Goal: Book appointment/travel/reservation

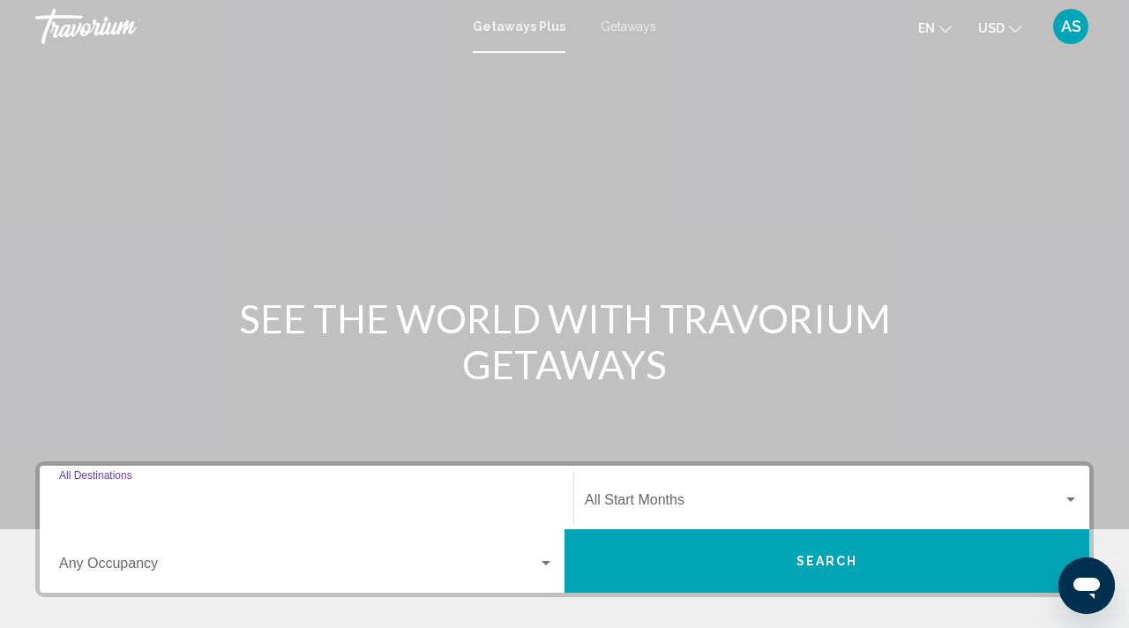
click at [99, 503] on input "Destination All Destinations" at bounding box center [306, 504] width 495 height 16
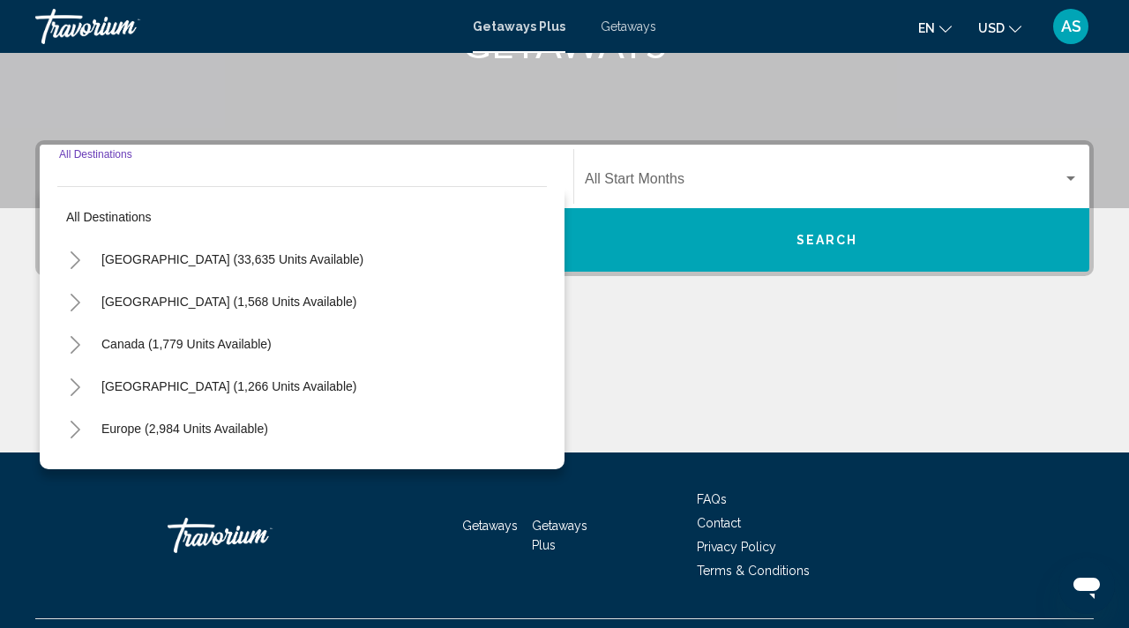
scroll to position [362, 0]
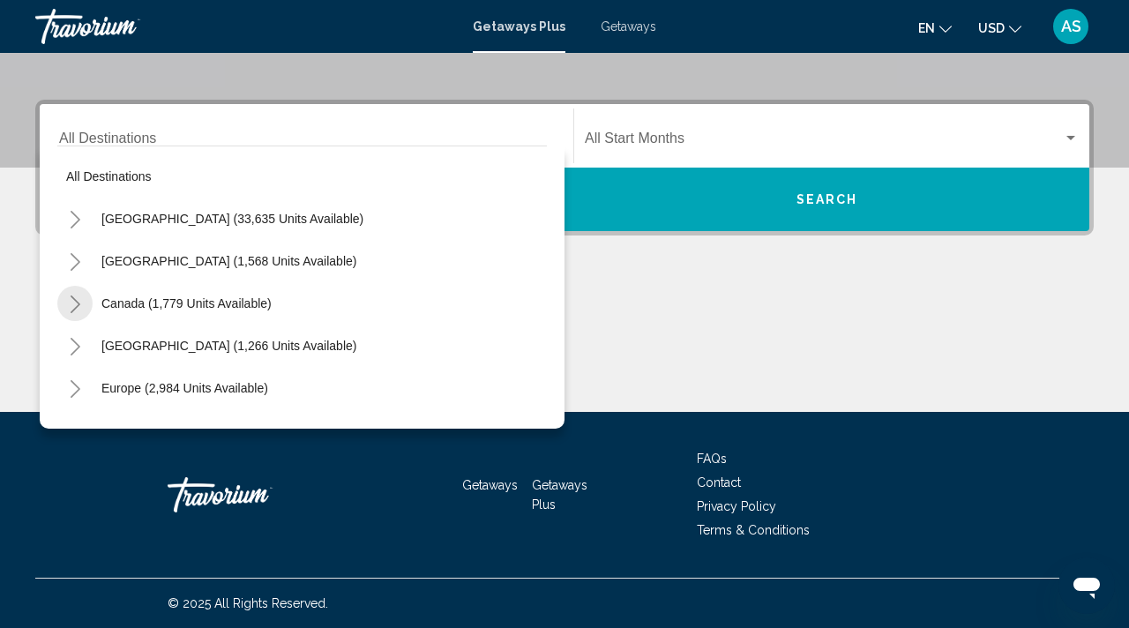
click at [70, 302] on icon "Toggle Canada (1,779 units available)" at bounding box center [75, 305] width 13 height 18
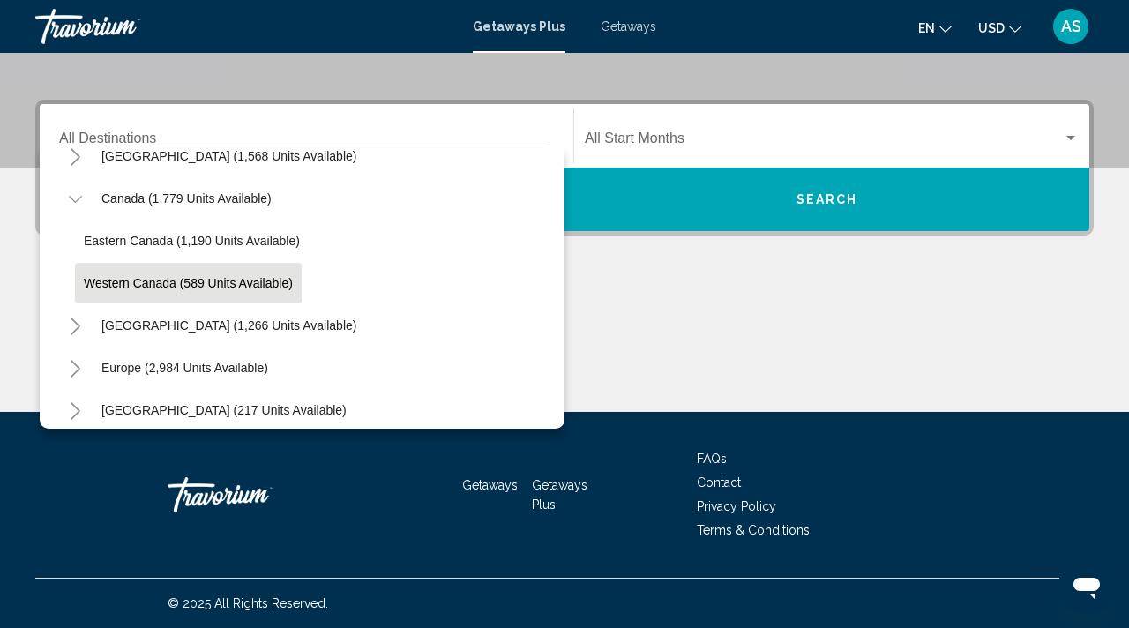
scroll to position [107, 0]
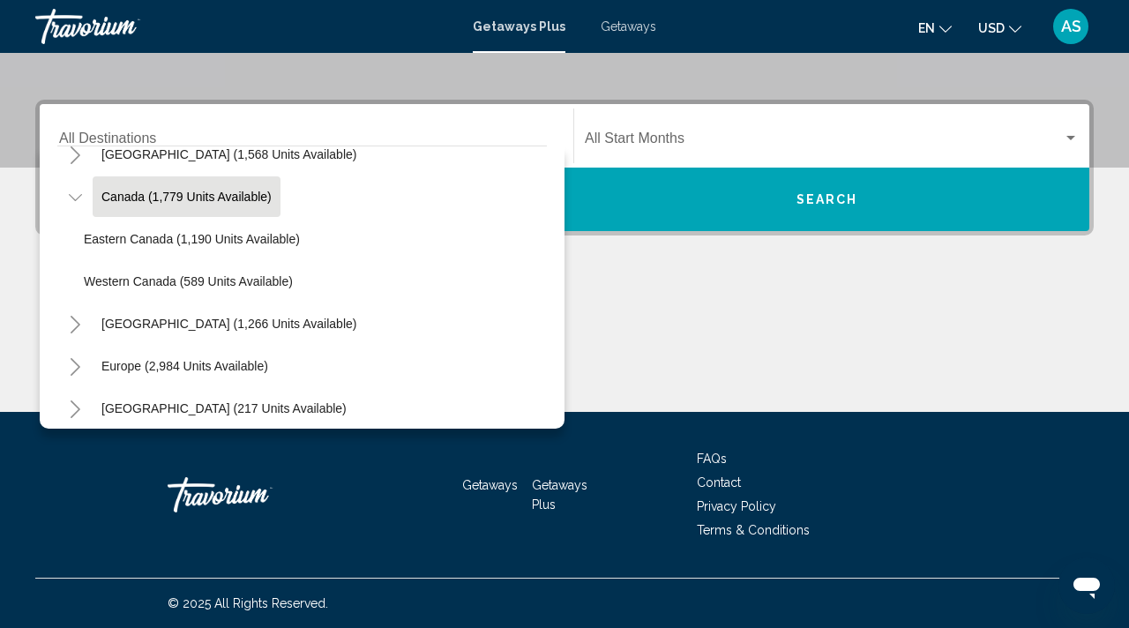
click at [114, 195] on span "Canada (1,779 units available)" at bounding box center [186, 197] width 170 height 14
type input "**********"
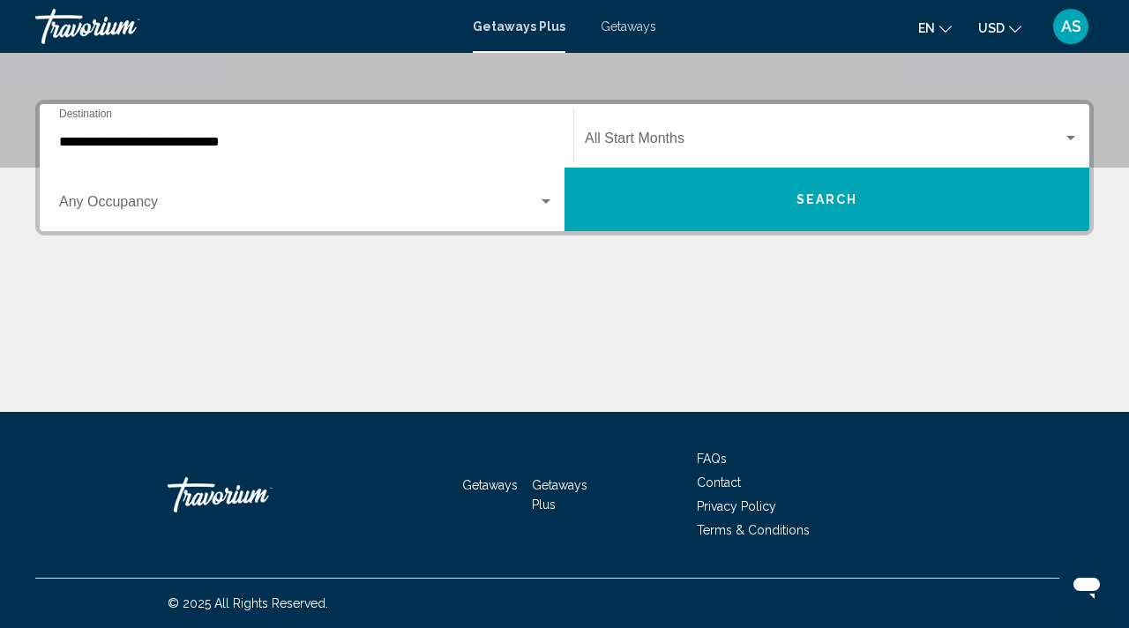
click at [622, 129] on div "Start Month All Start Months" at bounding box center [832, 137] width 494 height 56
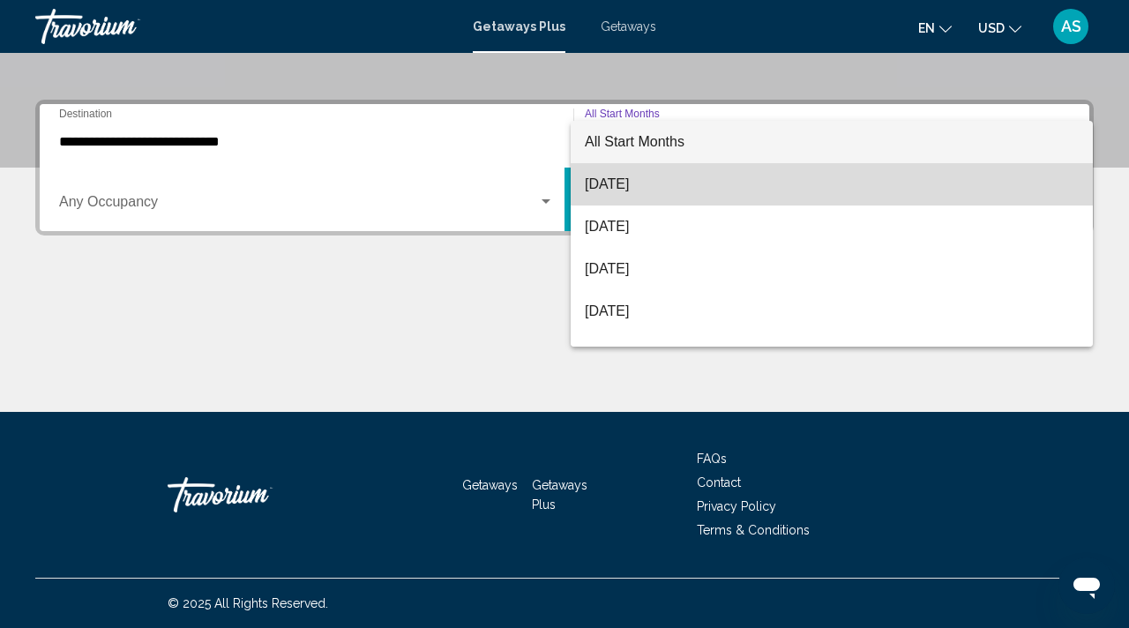
click at [630, 182] on span "[DATE]" at bounding box center [832, 184] width 494 height 42
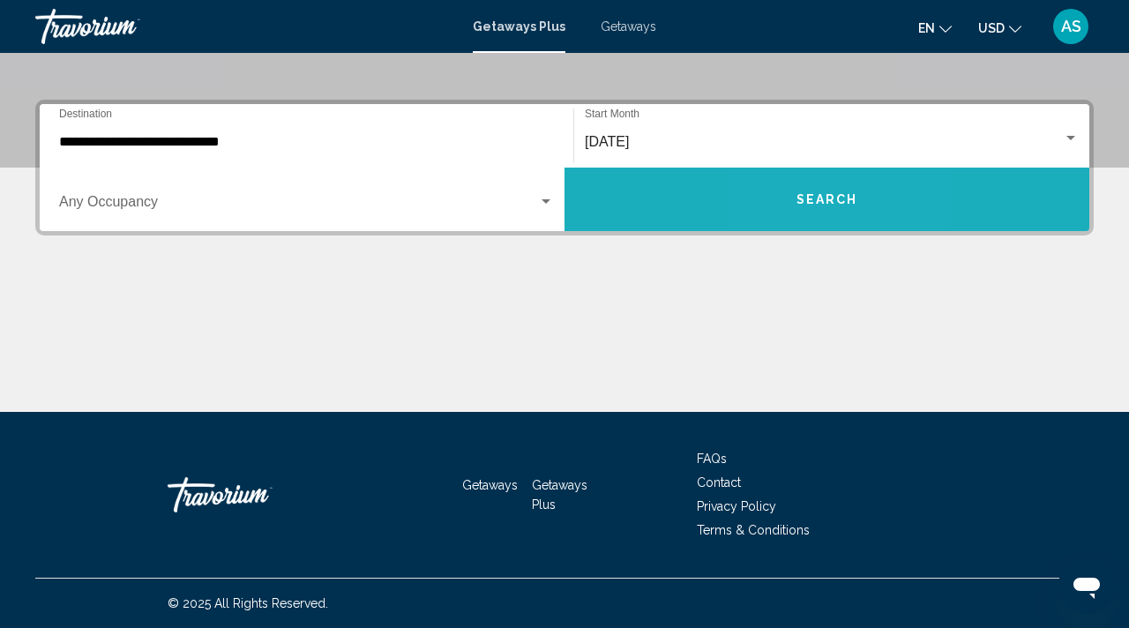
click at [797, 196] on span "Search" at bounding box center [828, 200] width 62 height 14
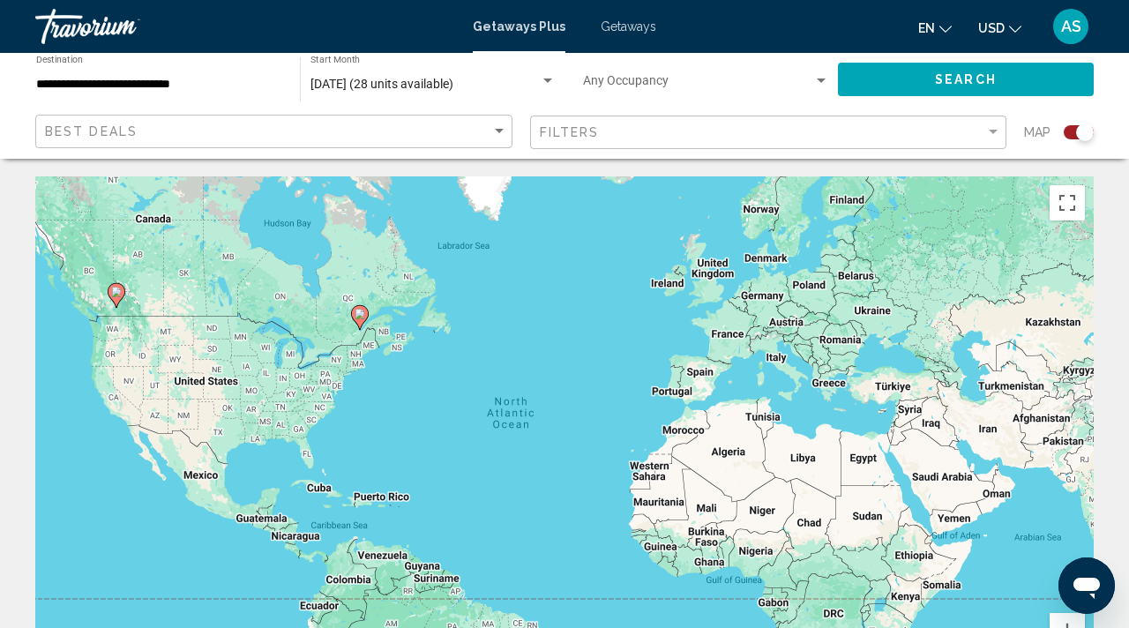
click at [362, 321] on icon "Main content" at bounding box center [360, 317] width 16 height 23
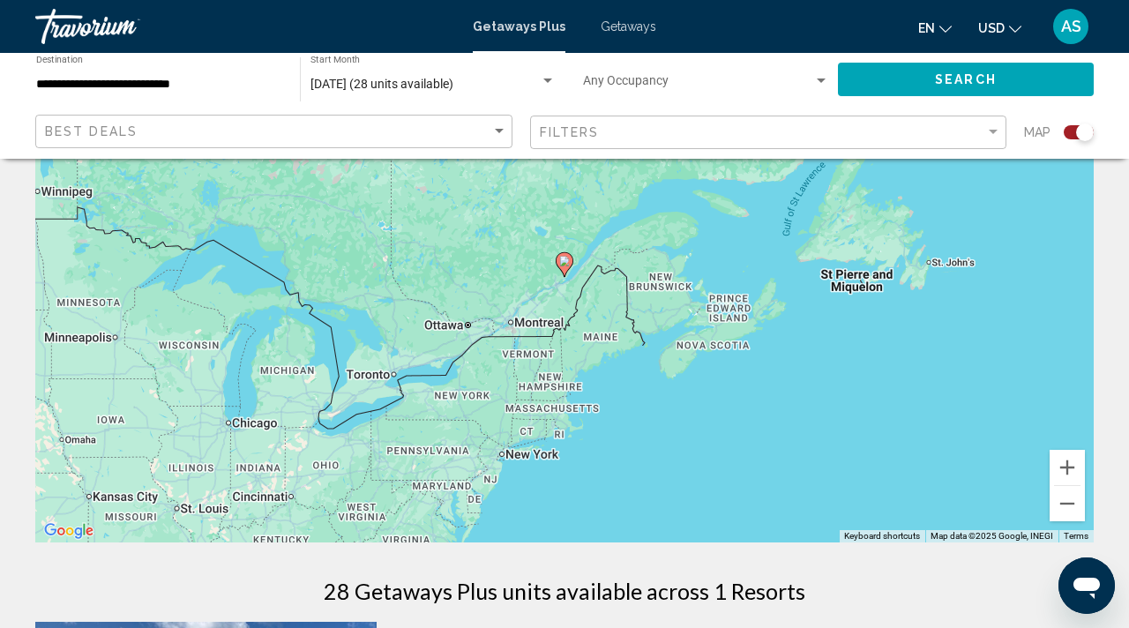
scroll to position [164, 0]
click at [564, 263] on image "Main content" at bounding box center [564, 260] width 11 height 11
type input "**********"
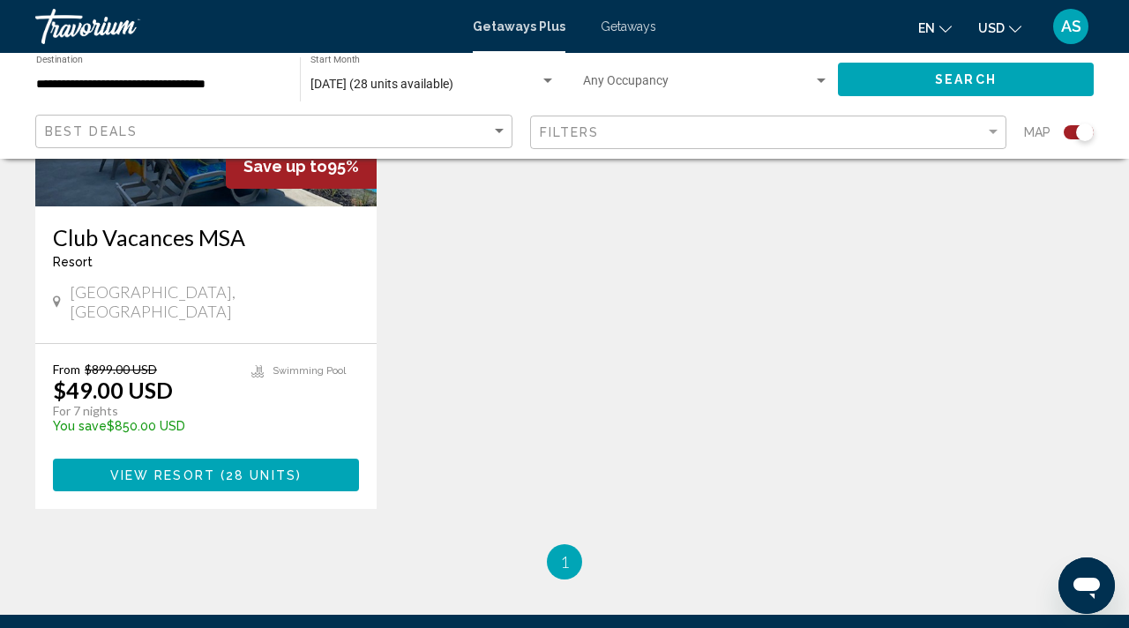
scroll to position [780, 0]
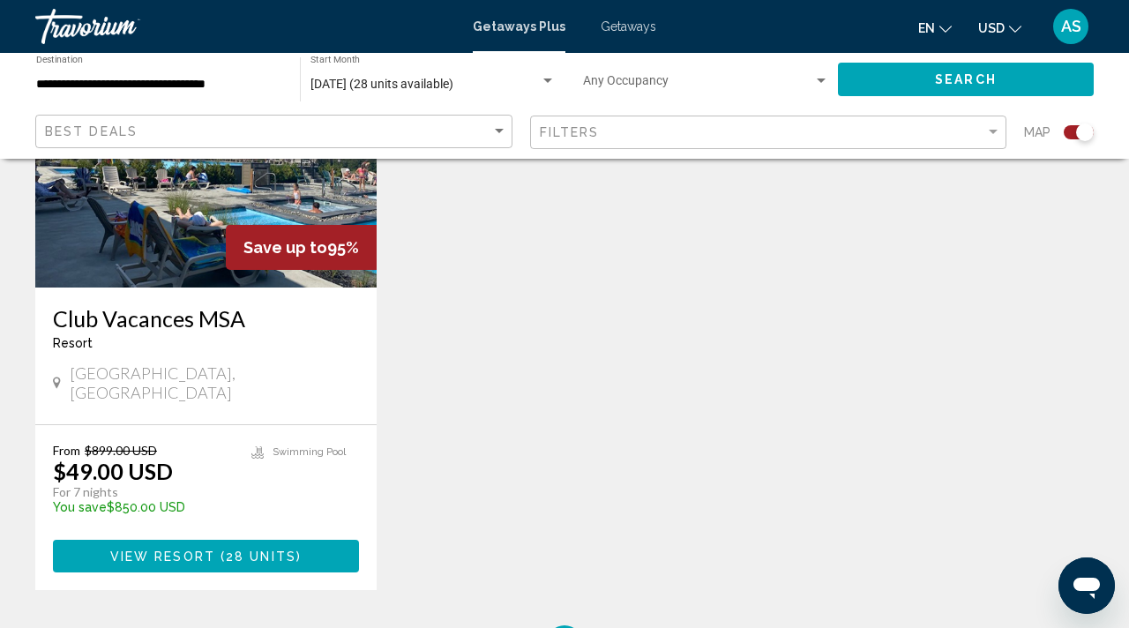
click at [166, 550] on span "View Resort" at bounding box center [162, 557] width 105 height 14
